Goal: Download file/media

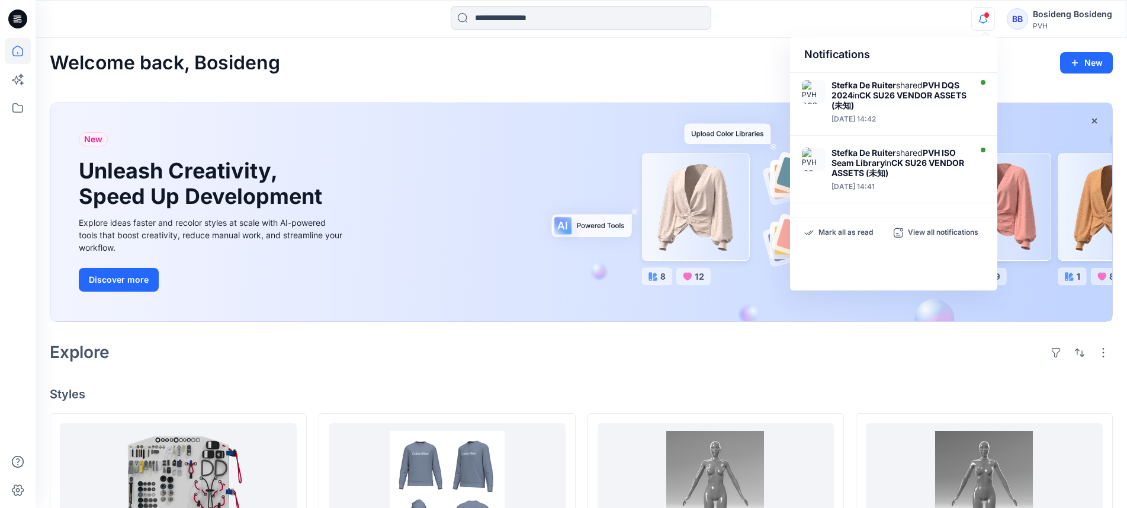
scroll to position [178, 0]
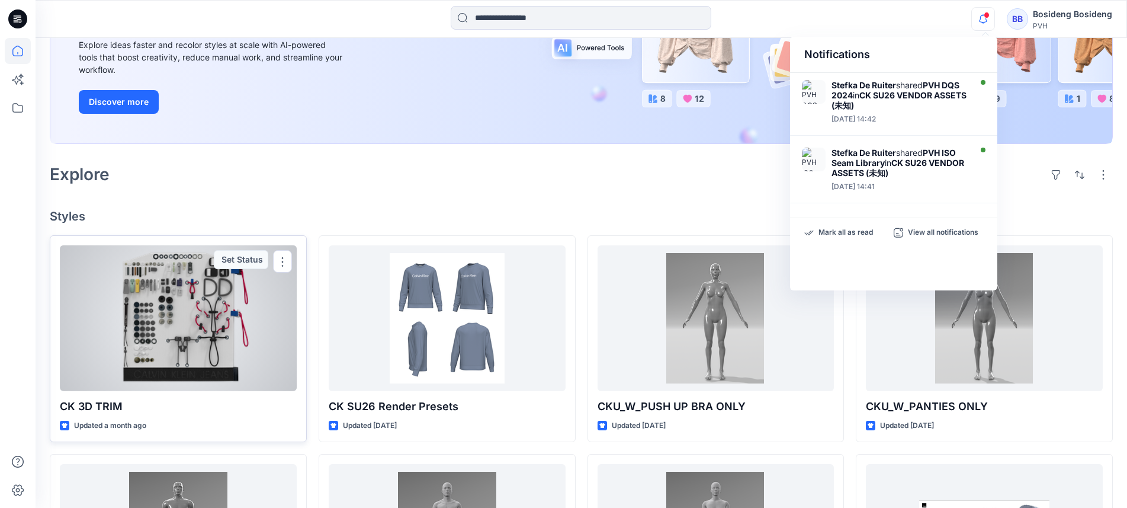
click at [225, 304] on div at bounding box center [178, 318] width 237 height 146
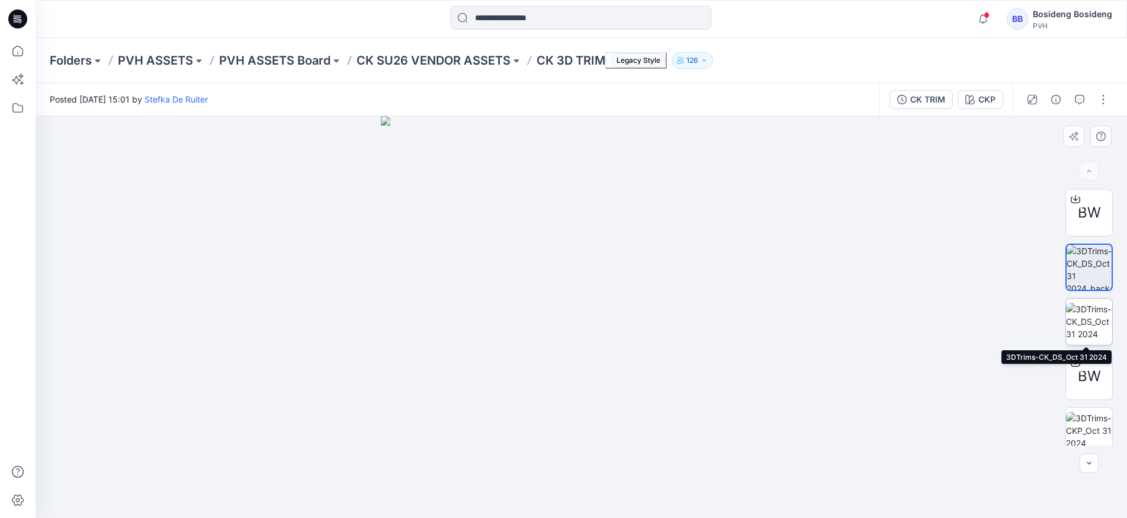
click at [1084, 316] on img at bounding box center [1089, 321] width 46 height 37
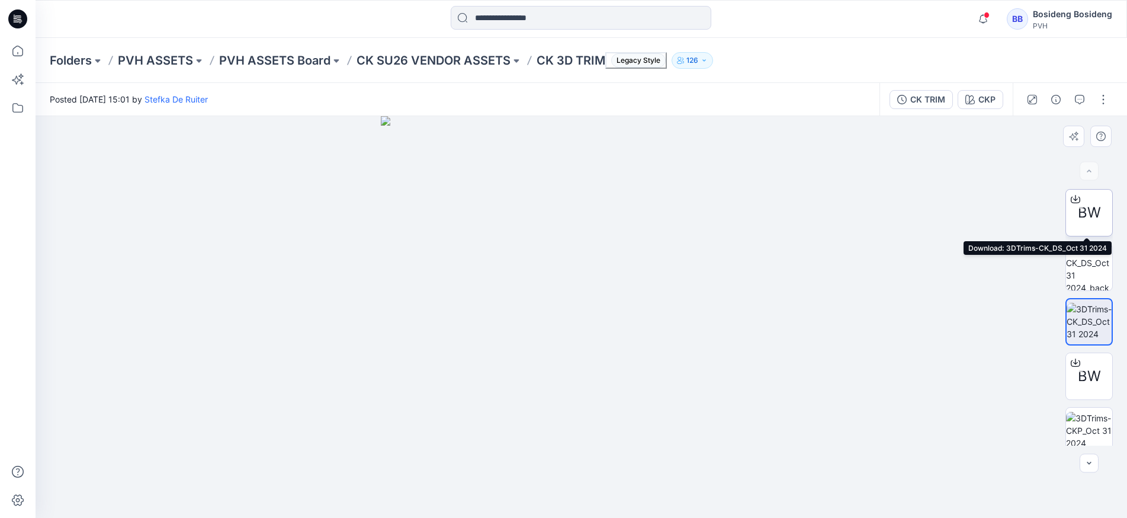
click at [1073, 196] on icon at bounding box center [1075, 198] width 9 height 9
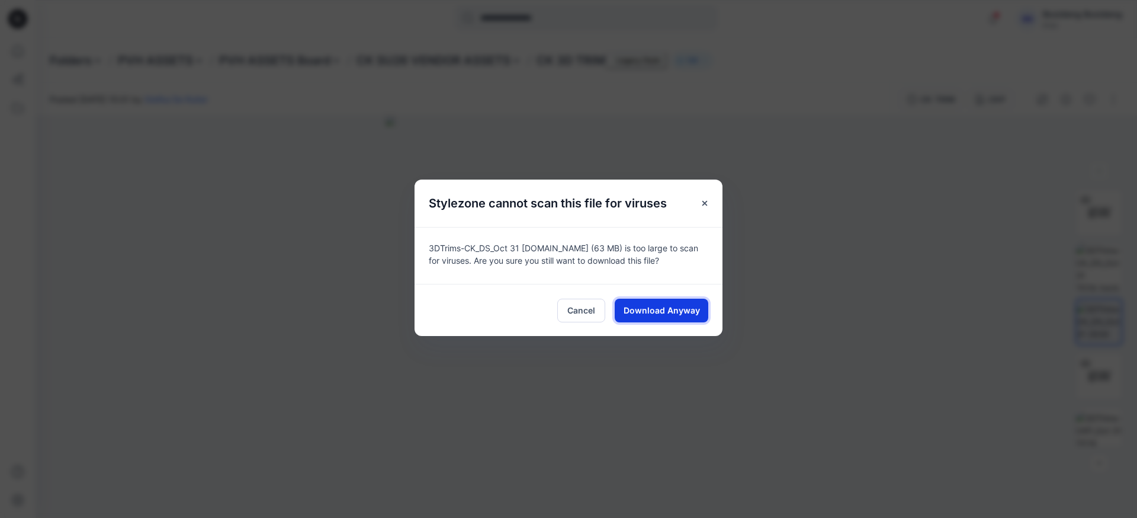
click at [649, 307] on span "Download Anyway" at bounding box center [662, 310] width 76 height 12
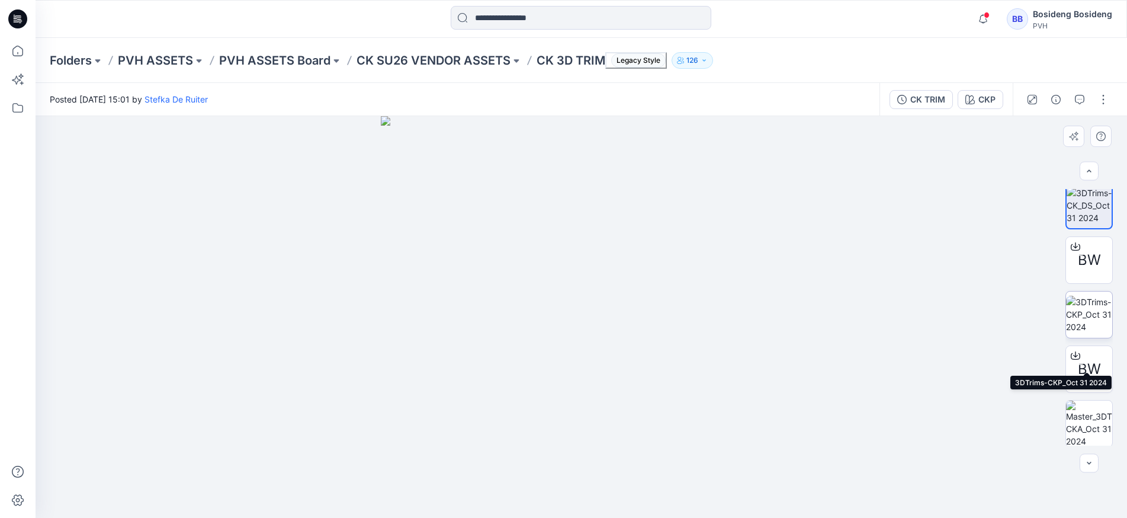
scroll to position [118, 0]
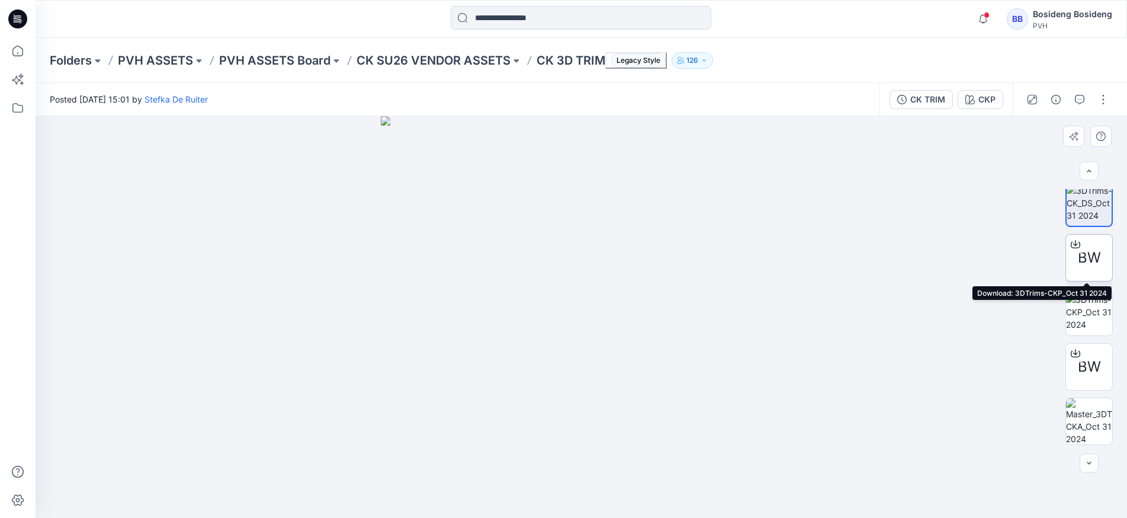
click at [1077, 244] on icon at bounding box center [1075, 243] width 9 height 9
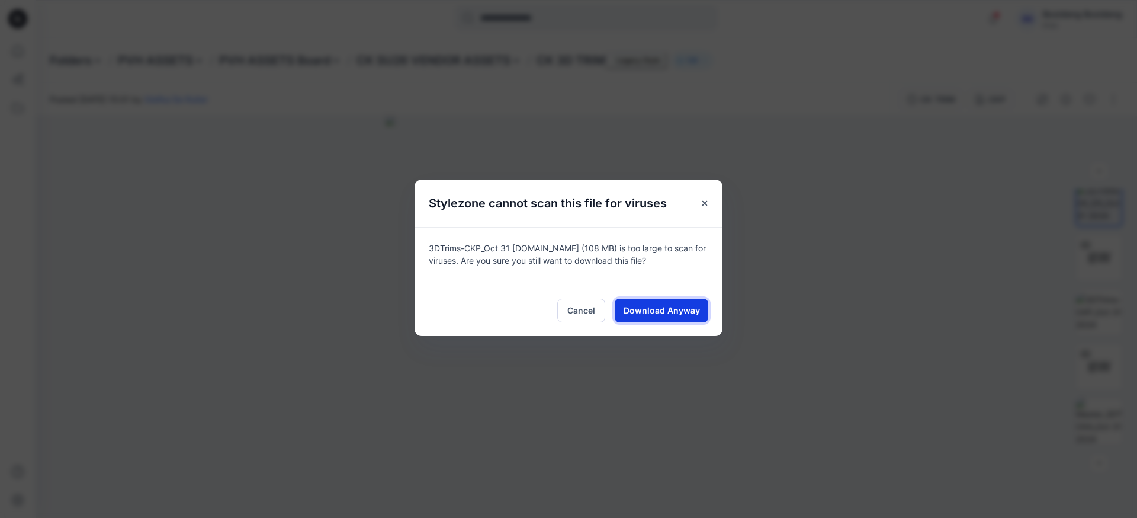
click at [629, 315] on span "Download Anyway" at bounding box center [662, 310] width 76 height 12
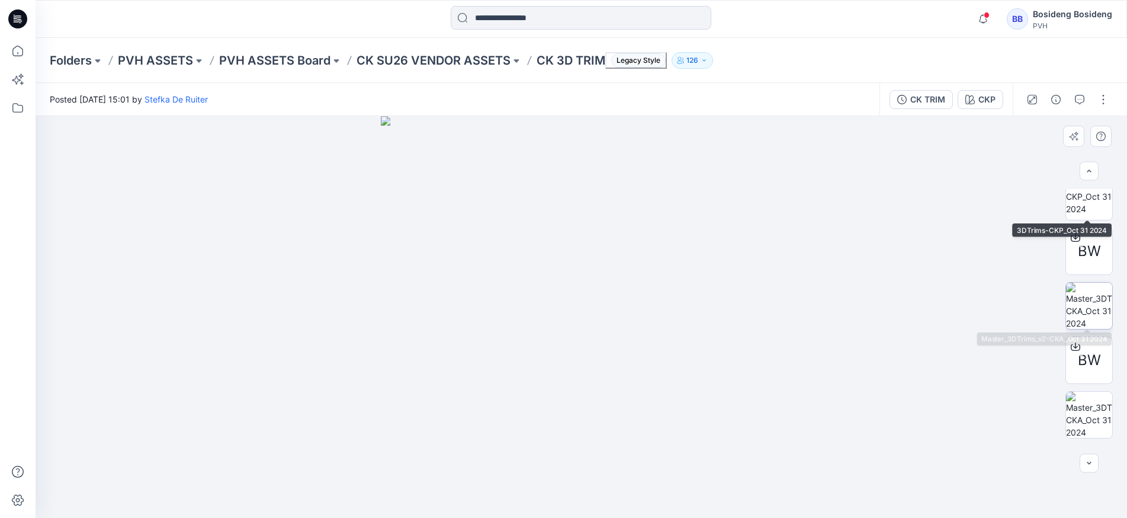
scroll to position [237, 0]
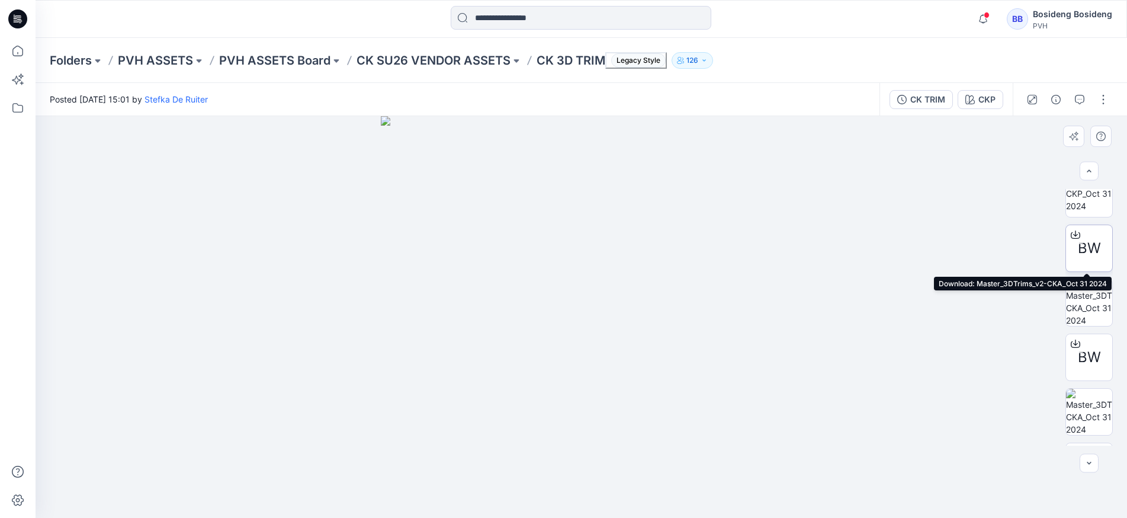
click at [1075, 232] on icon at bounding box center [1075, 234] width 9 height 9
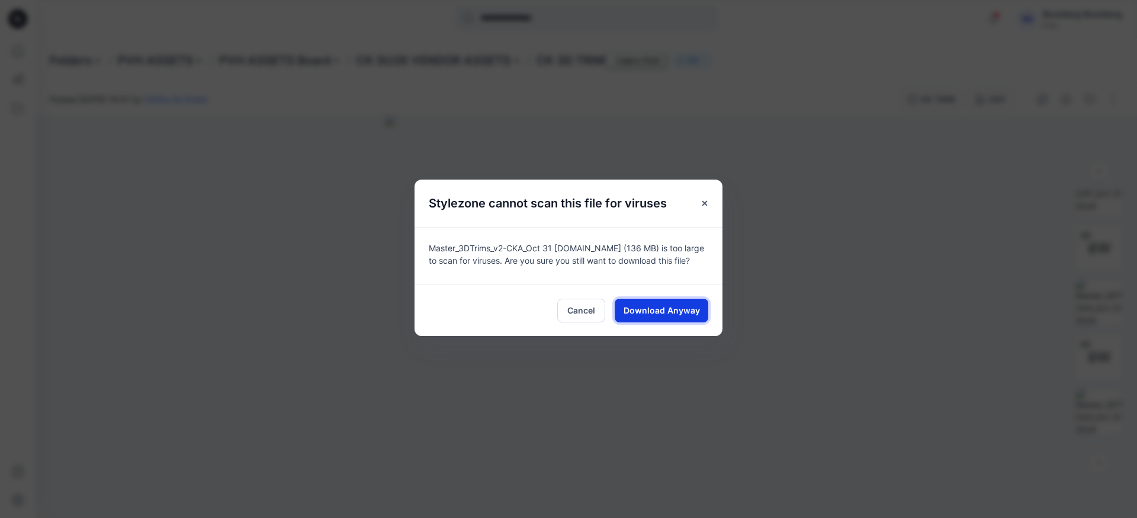
click at [672, 316] on button "Download Anyway" at bounding box center [662, 311] width 94 height 24
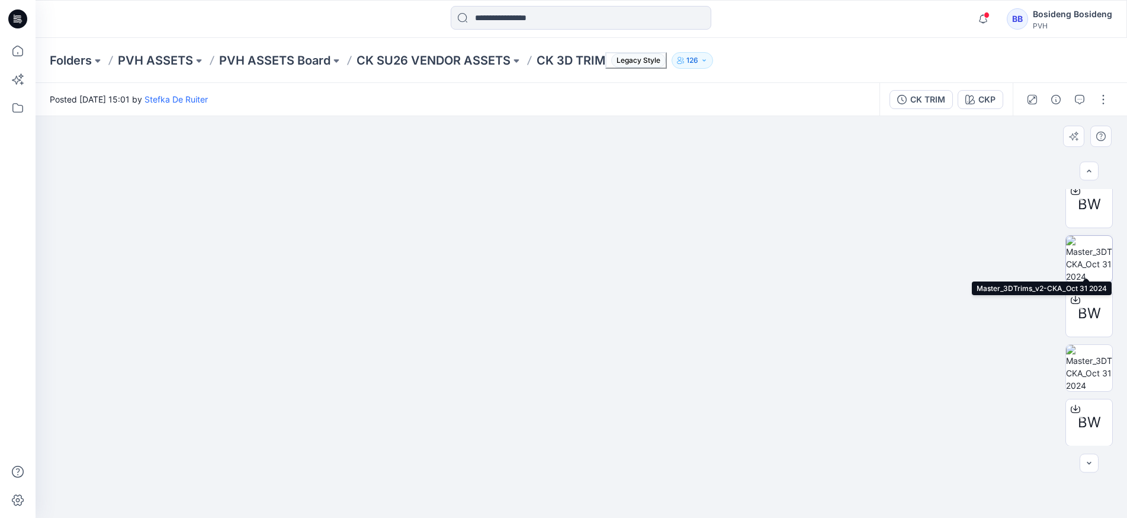
scroll to position [296, 0]
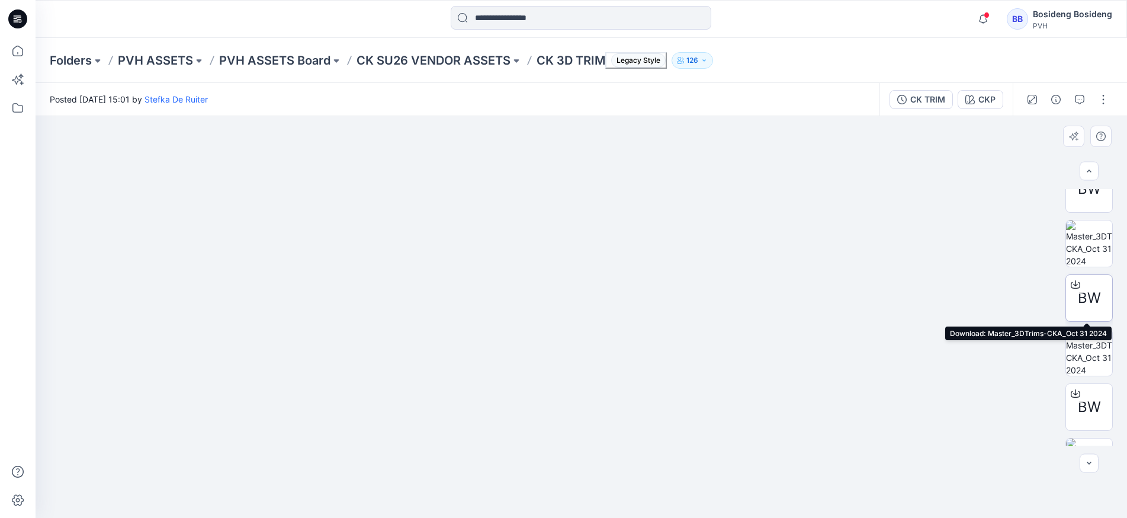
click at [1076, 284] on icon at bounding box center [1075, 283] width 5 height 6
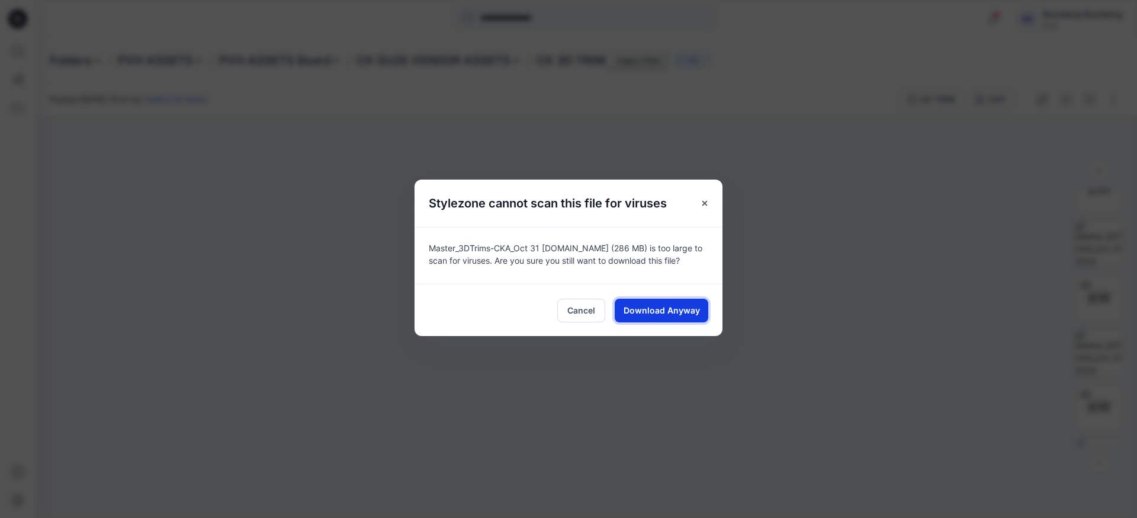
click at [669, 309] on span "Download Anyway" at bounding box center [662, 310] width 76 height 12
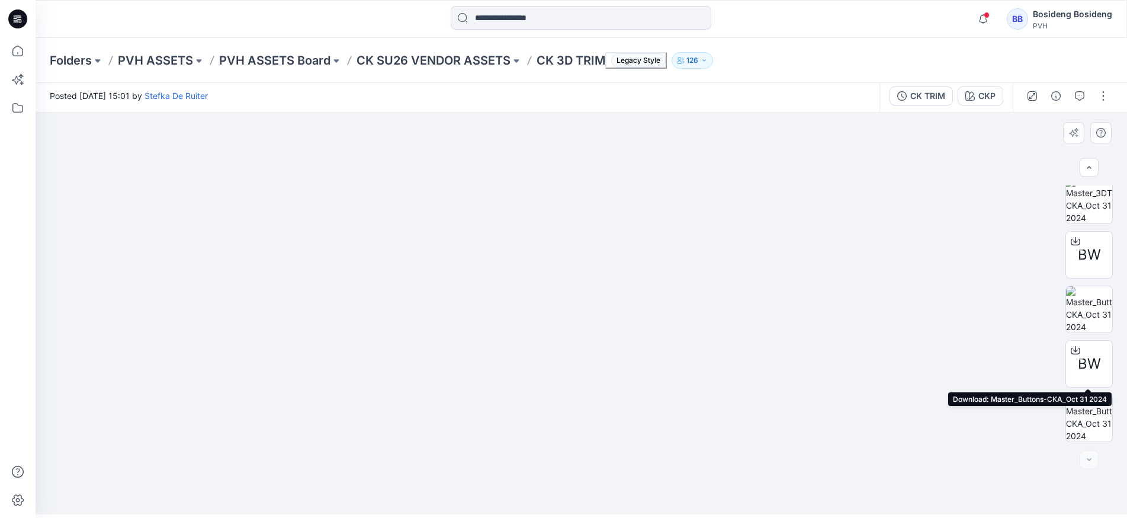
scroll to position [5, 0]
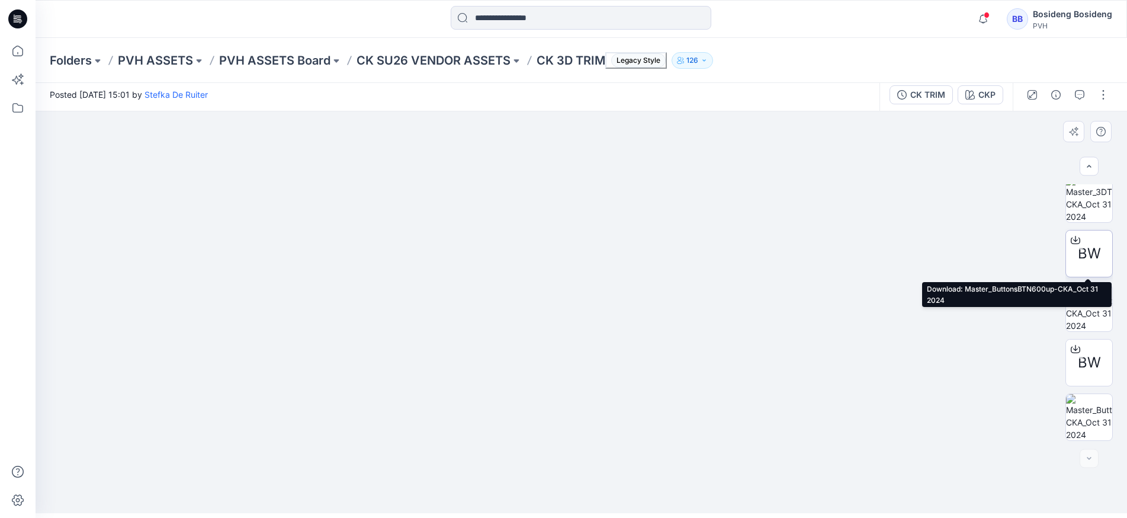
click at [1076, 244] on icon at bounding box center [1075, 239] width 9 height 9
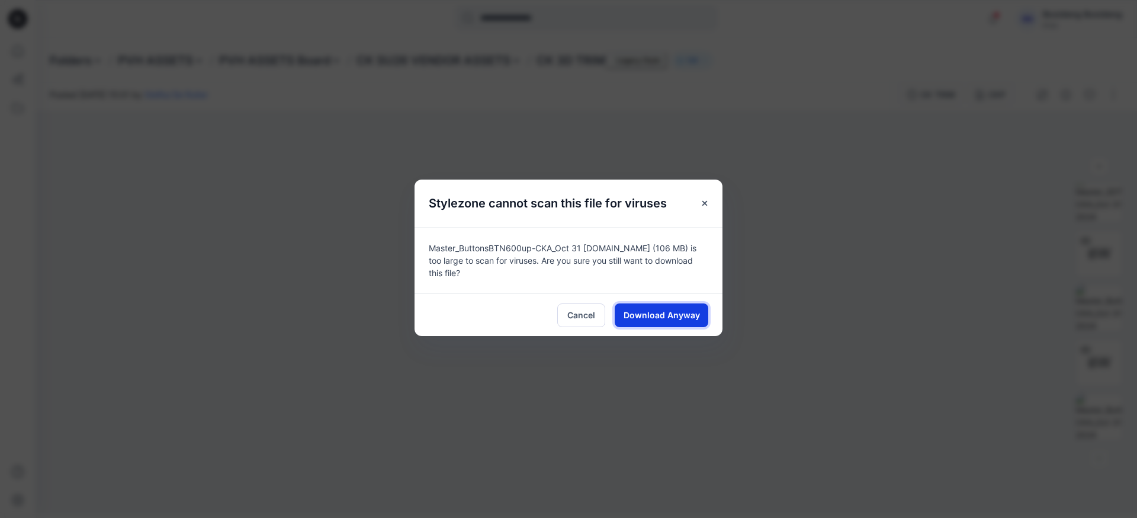
click at [695, 309] on span "Download Anyway" at bounding box center [662, 315] width 76 height 12
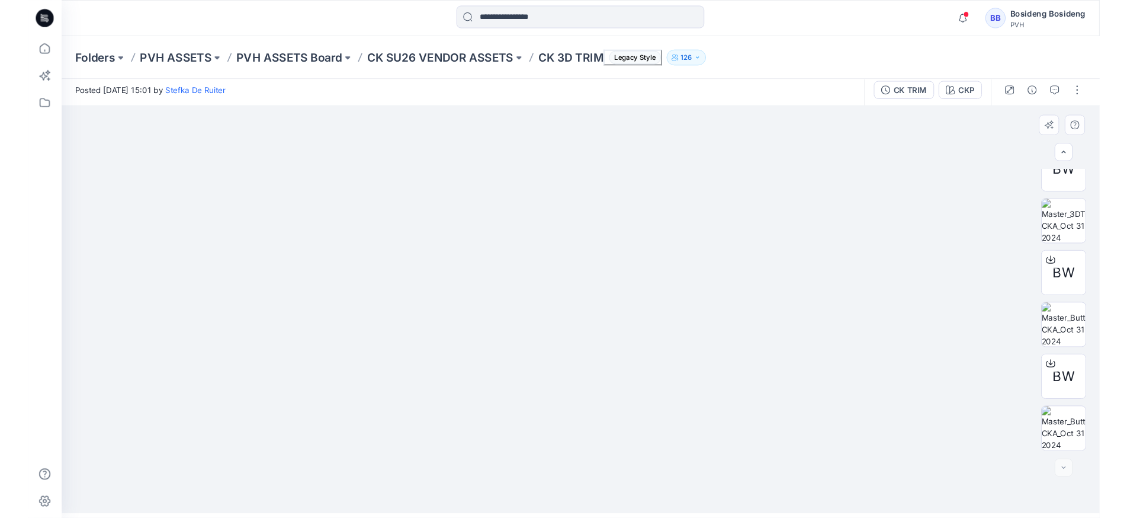
scroll to position [445, 0]
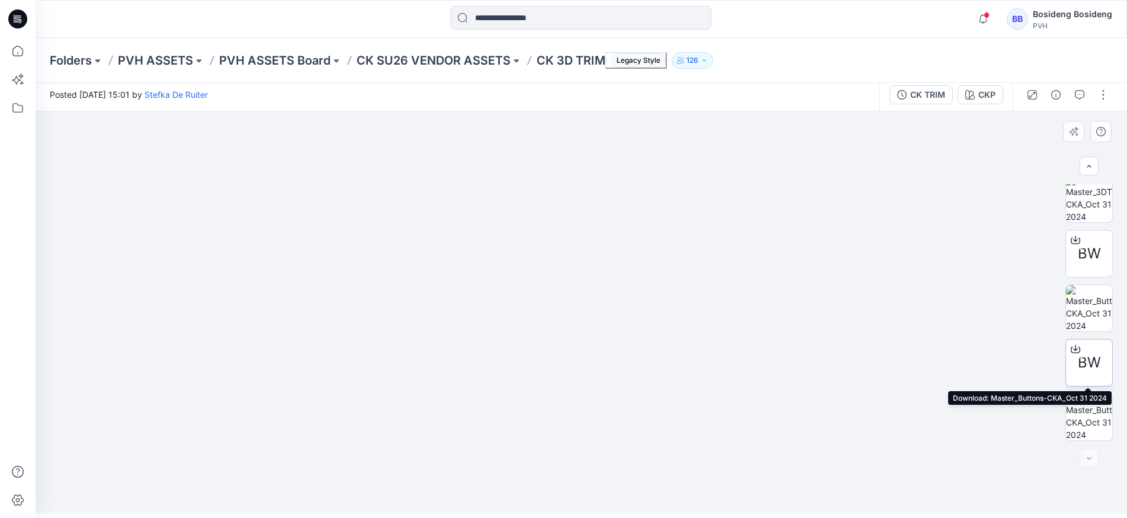
click at [1076, 350] on icon at bounding box center [1075, 348] width 9 height 9
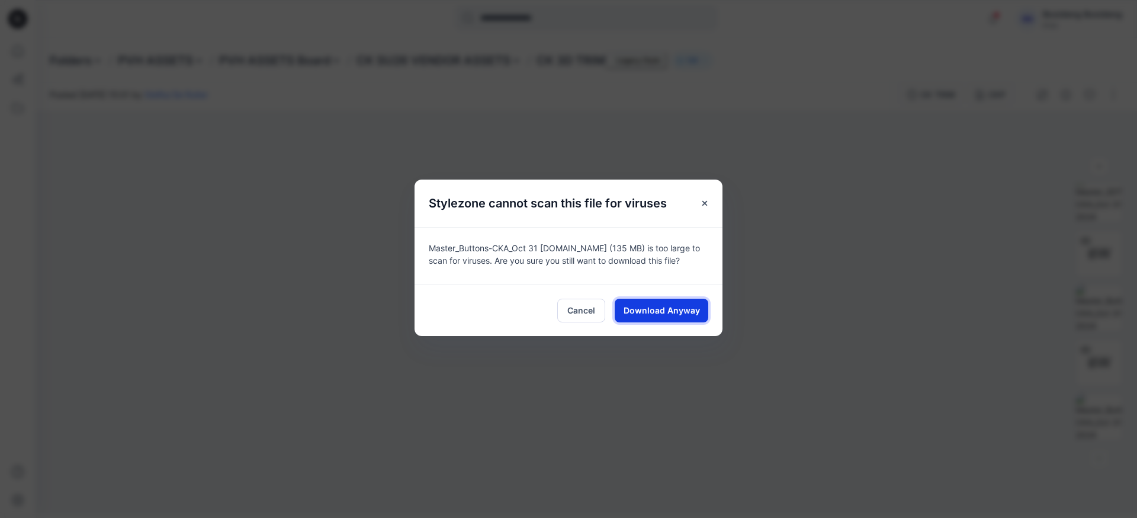
click at [654, 314] on span "Download Anyway" at bounding box center [662, 310] width 76 height 12
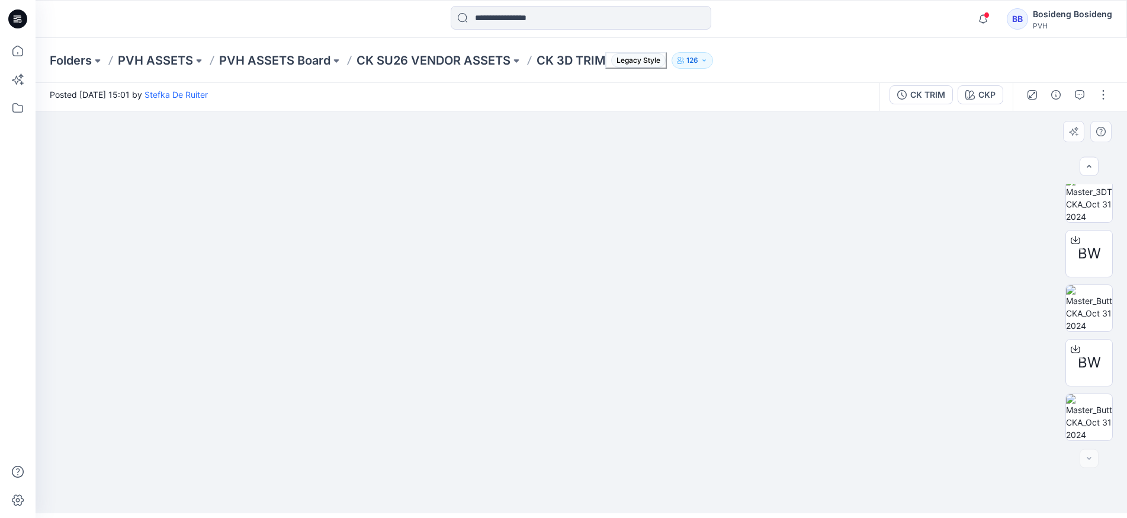
click at [229, 185] on img at bounding box center [581, 228] width 739 height 570
drag, startPoint x: 491, startPoint y: 171, endPoint x: 488, endPoint y: 258, distance: 86.5
click at [488, 258] on img at bounding box center [581, 305] width 626 height 415
drag, startPoint x: 583, startPoint y: 327, endPoint x: 573, endPoint y: 238, distance: 90.0
click at [573, 238] on img at bounding box center [581, 249] width 626 height 528
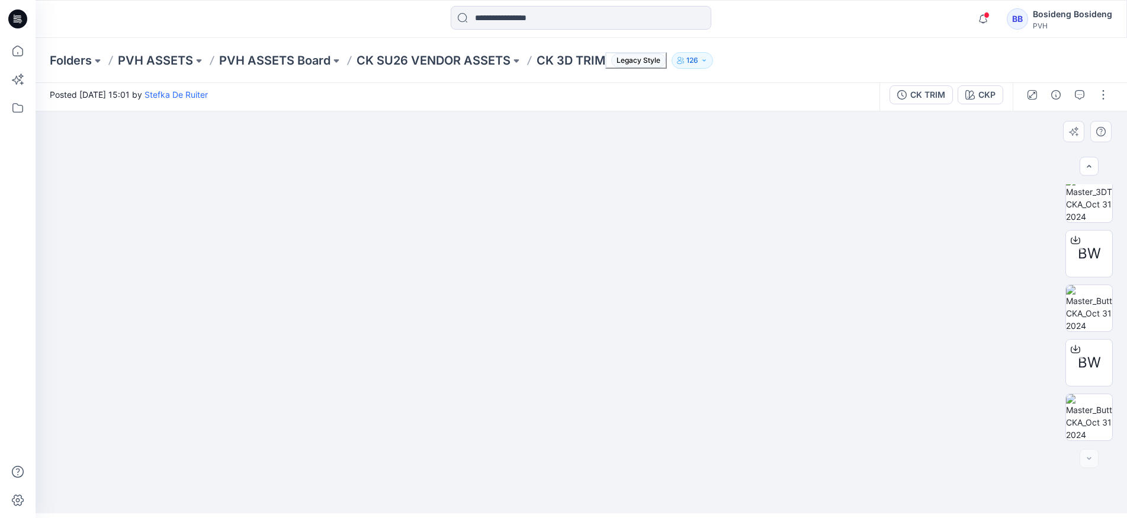
drag, startPoint x: 637, startPoint y: 319, endPoint x: 631, endPoint y: 163, distance: 156.5
click at [631, 163] on img at bounding box center [581, 200] width 626 height 626
click at [1097, 423] on img at bounding box center [1089, 417] width 46 height 46
click at [1092, 200] on img at bounding box center [1089, 199] width 46 height 46
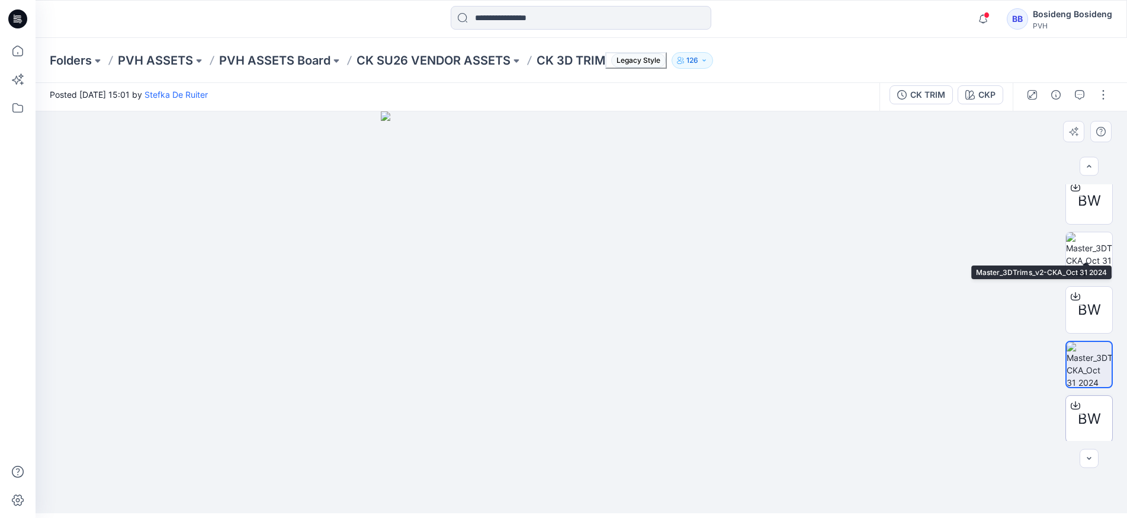
scroll to position [267, 0]
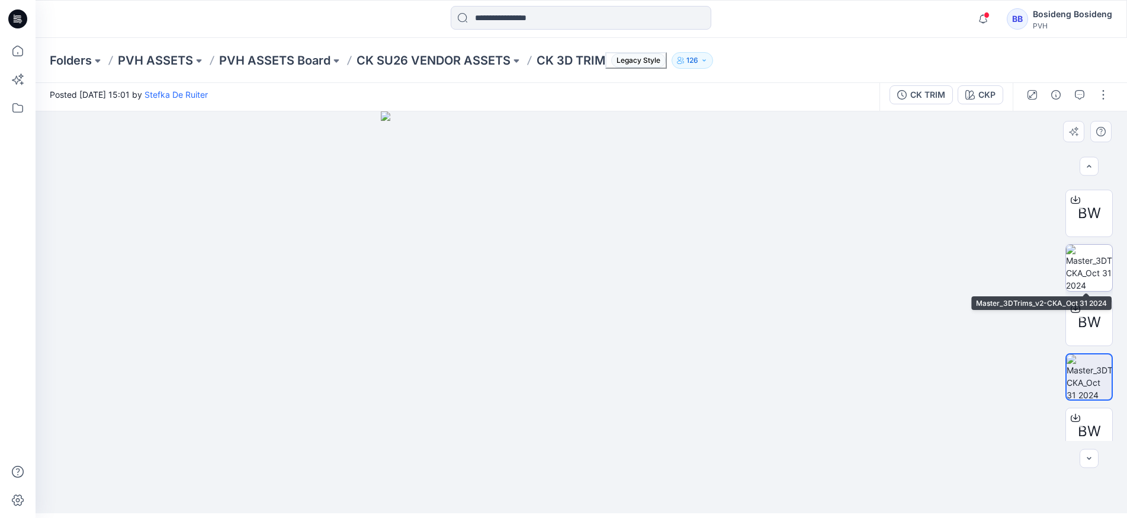
click at [1089, 257] on img at bounding box center [1089, 268] width 46 height 46
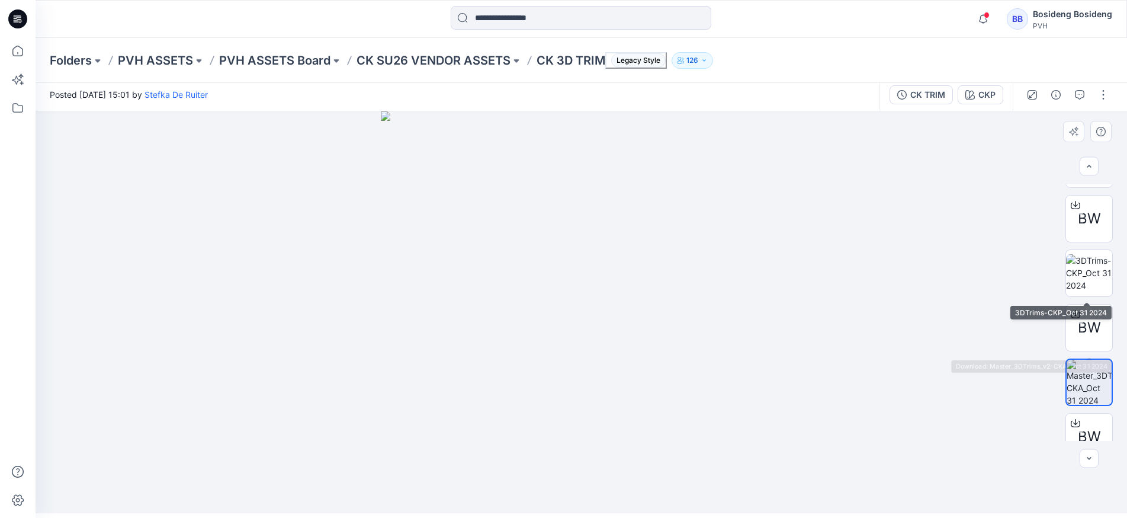
scroll to position [149, 0]
click at [1086, 259] on img at bounding box center [1089, 276] width 46 height 37
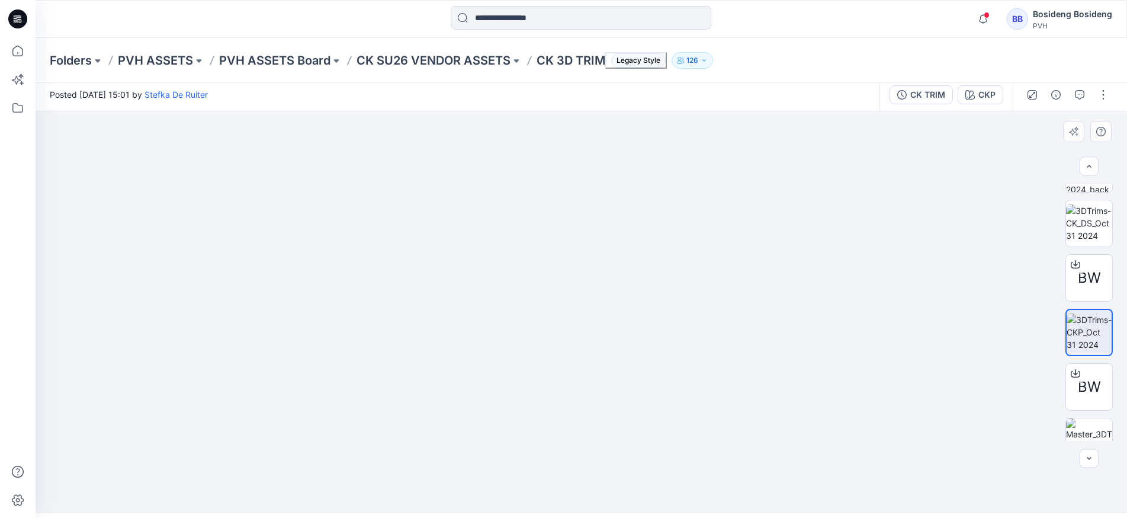
scroll to position [89, 0]
click at [1097, 224] on img at bounding box center [1089, 227] width 46 height 37
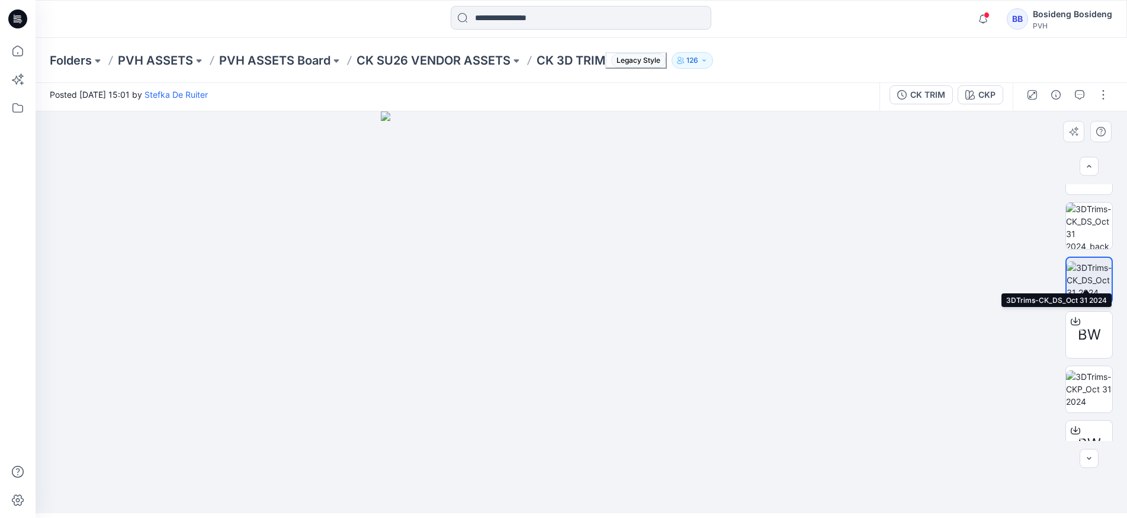
scroll to position [30, 0]
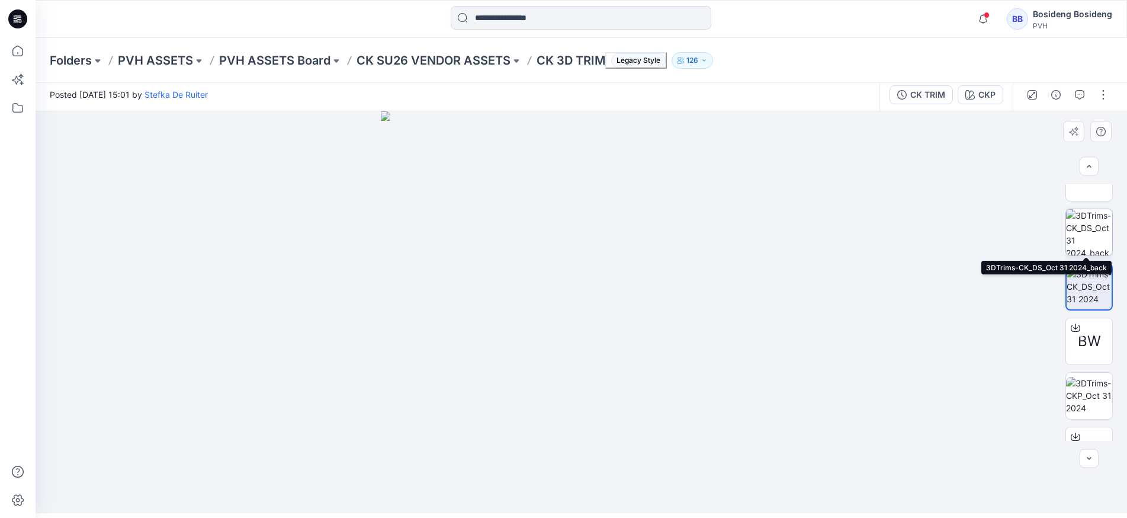
click at [1088, 235] on img at bounding box center [1089, 232] width 46 height 46
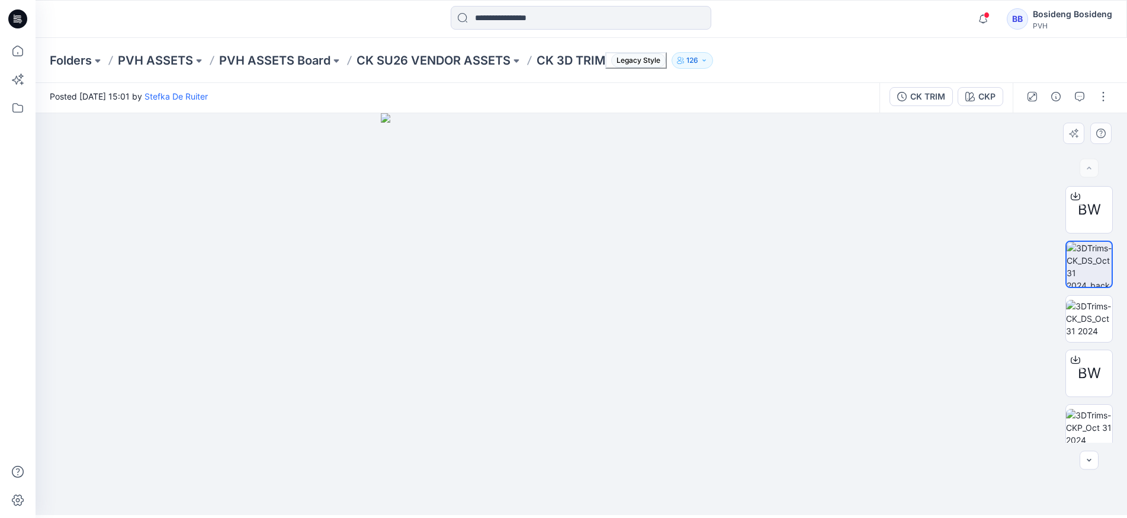
scroll to position [0, 0]
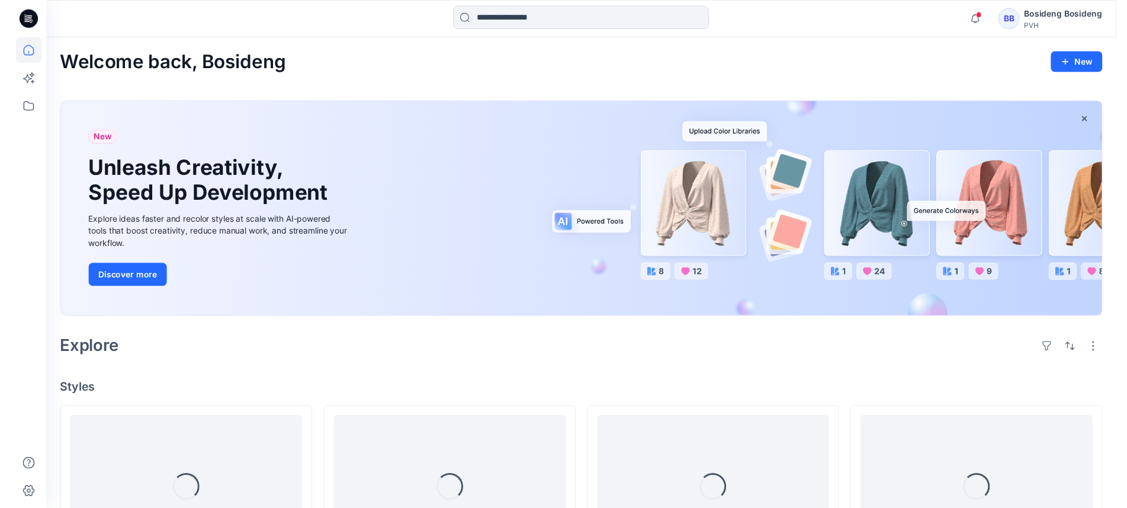
scroll to position [178, 0]
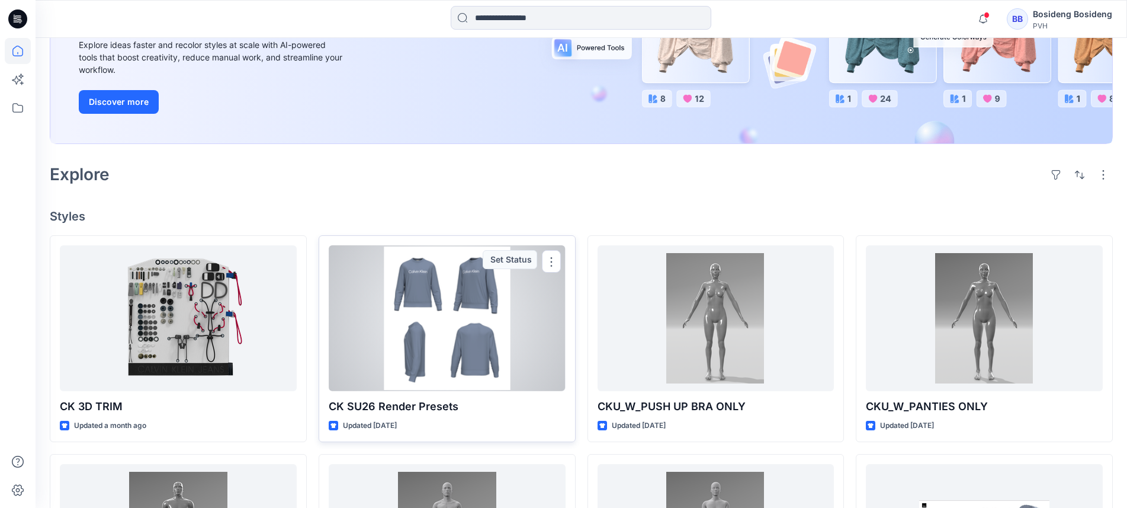
click at [478, 326] on div at bounding box center [447, 318] width 237 height 146
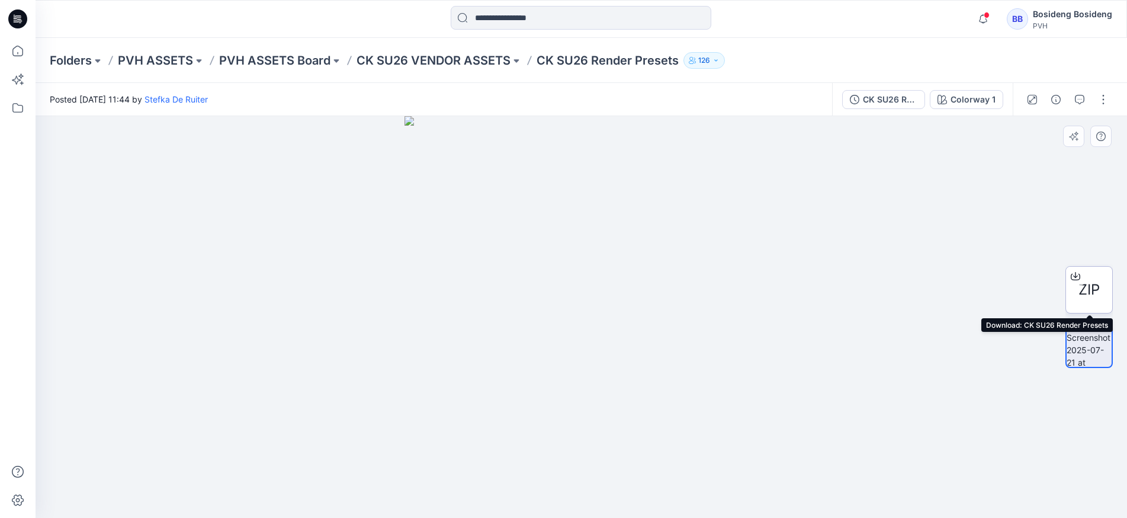
click at [1075, 275] on icon at bounding box center [1075, 275] width 9 height 9
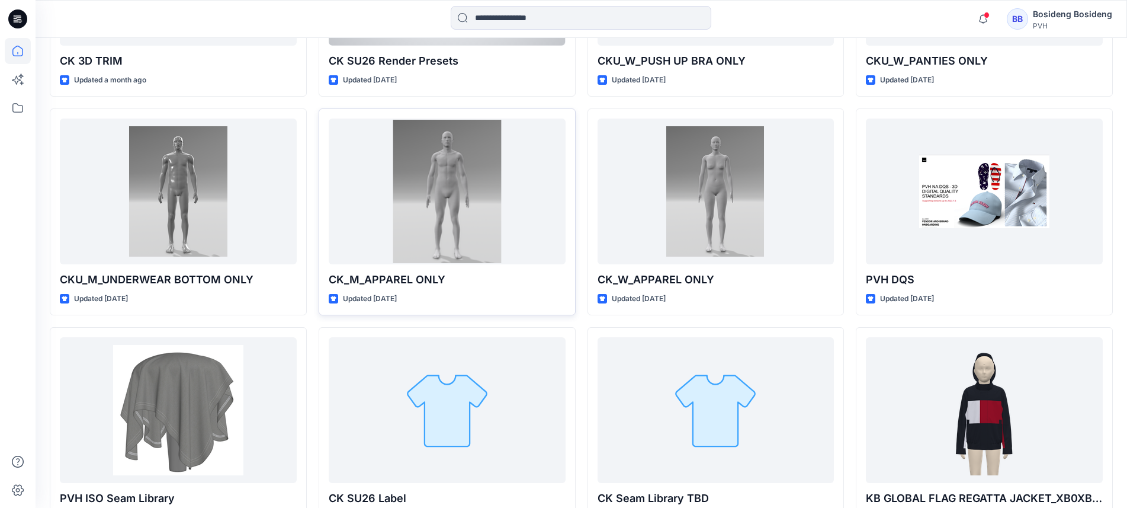
scroll to position [533, 0]
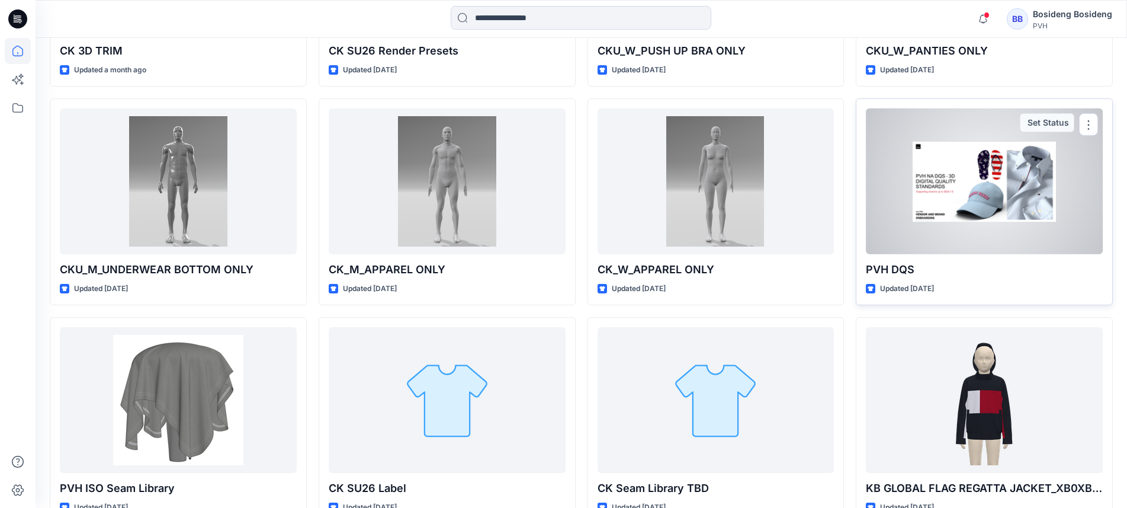
click at [1003, 171] on div at bounding box center [984, 181] width 237 height 146
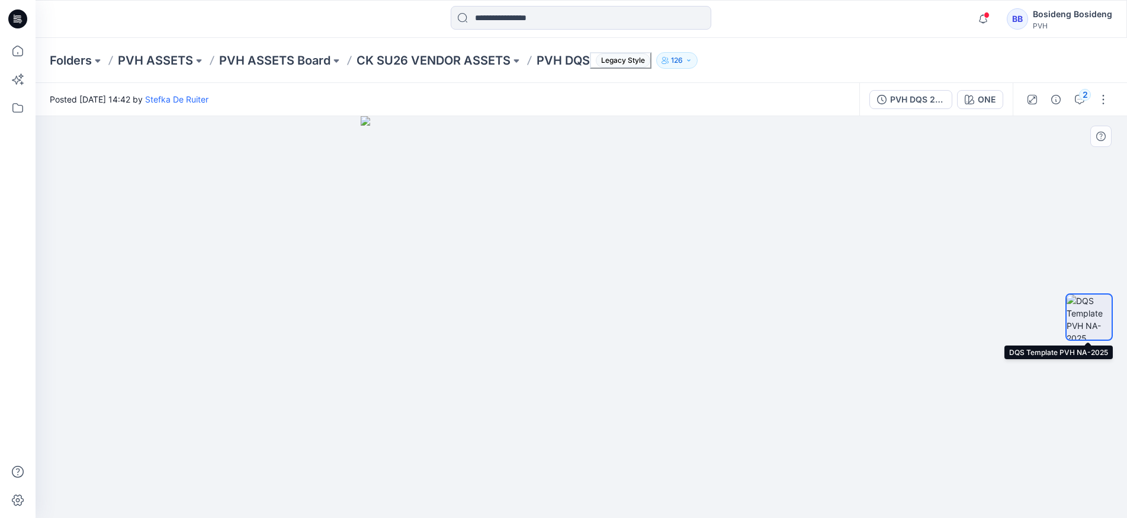
click at [1099, 319] on img at bounding box center [1089, 316] width 45 height 45
